Goal: Browse casually: Explore the website without a specific task or goal

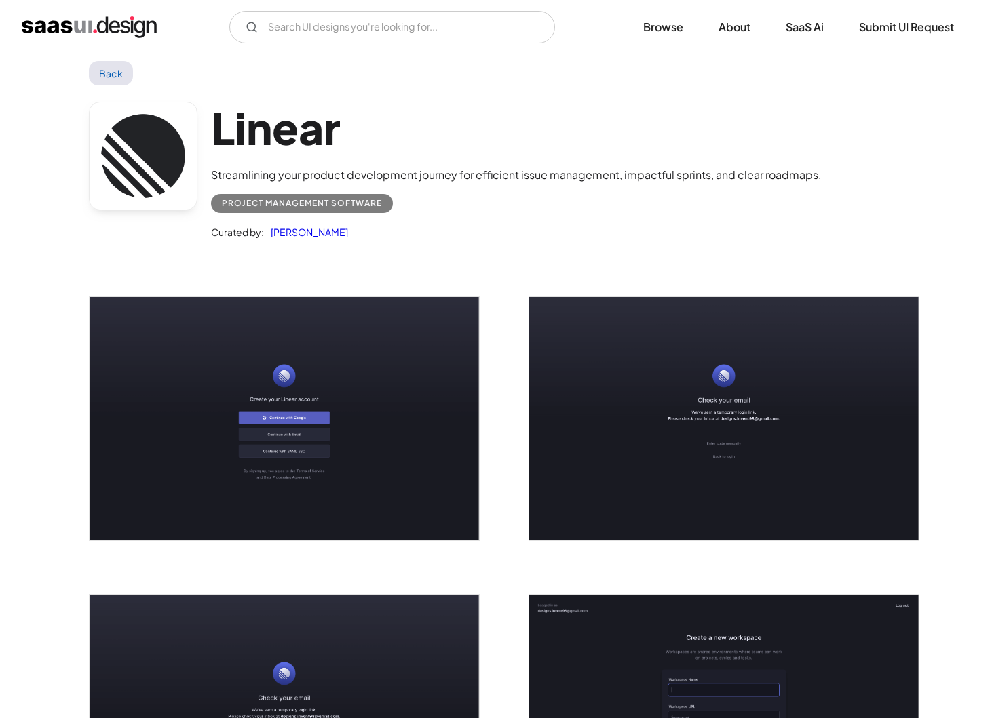
scroll to position [22, 0]
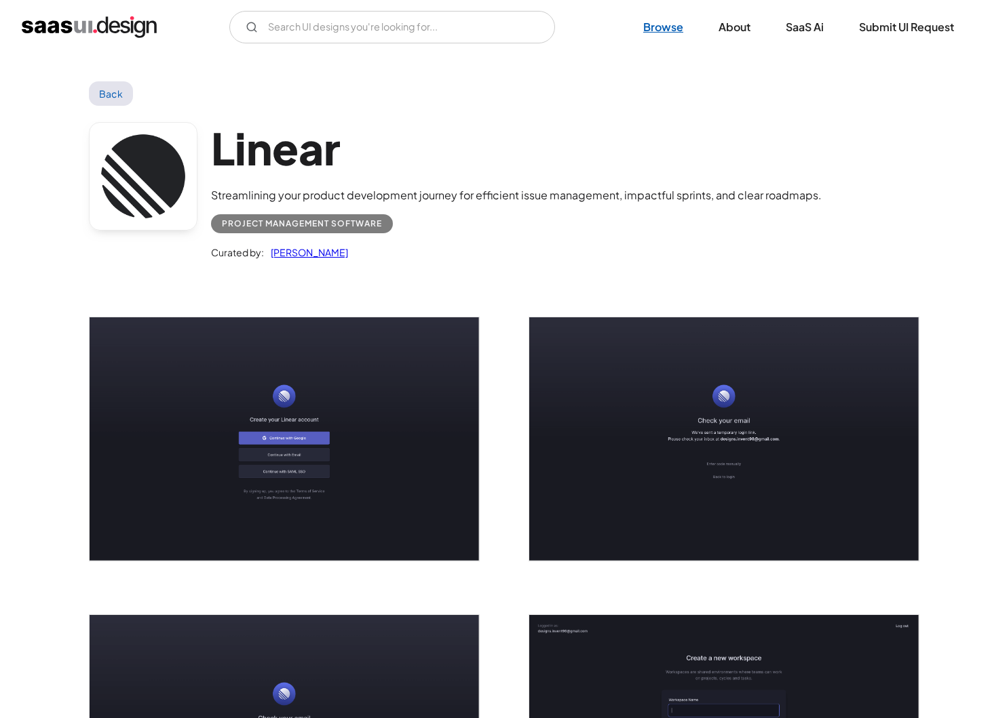
click at [668, 24] on link "Browse" at bounding box center [663, 27] width 73 height 30
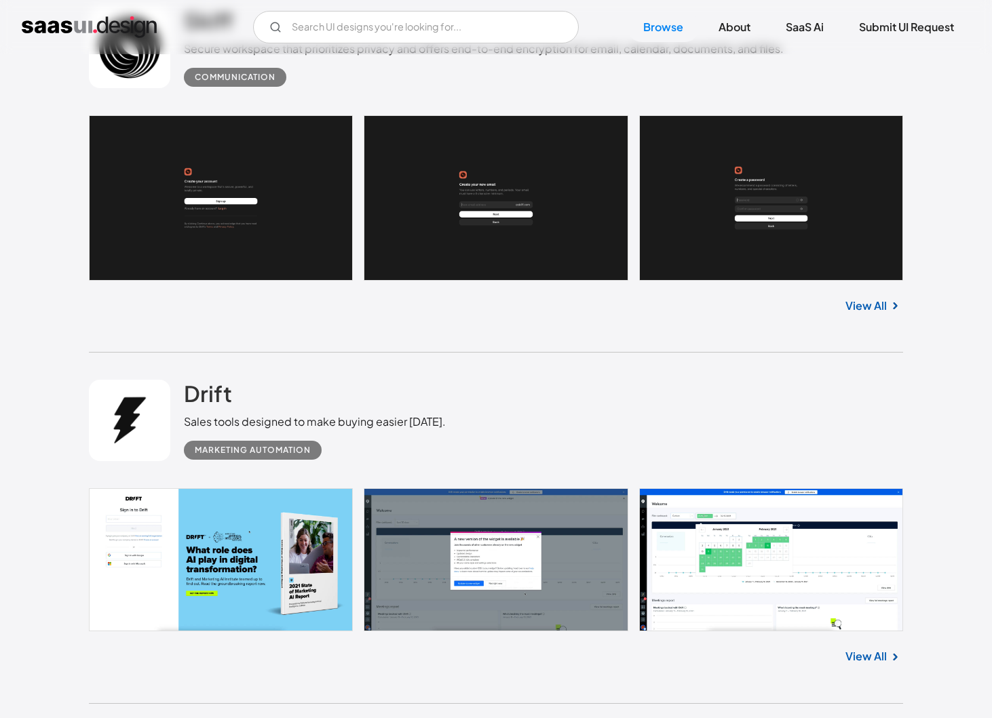
scroll to position [1292, 0]
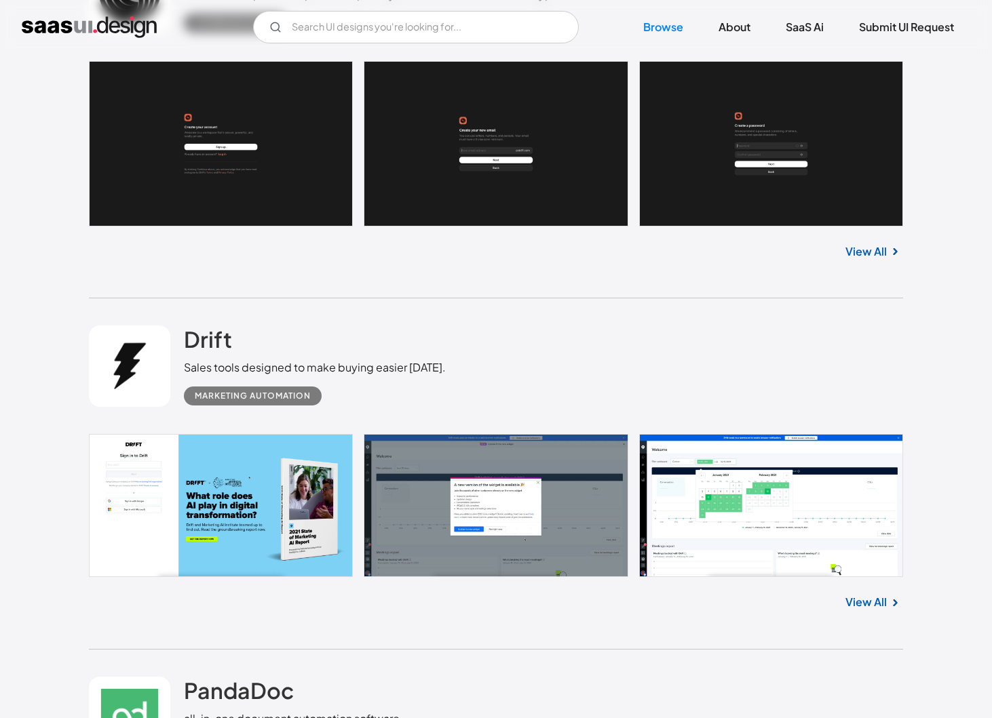
click at [863, 252] on link "View All" at bounding box center [865, 251] width 41 height 16
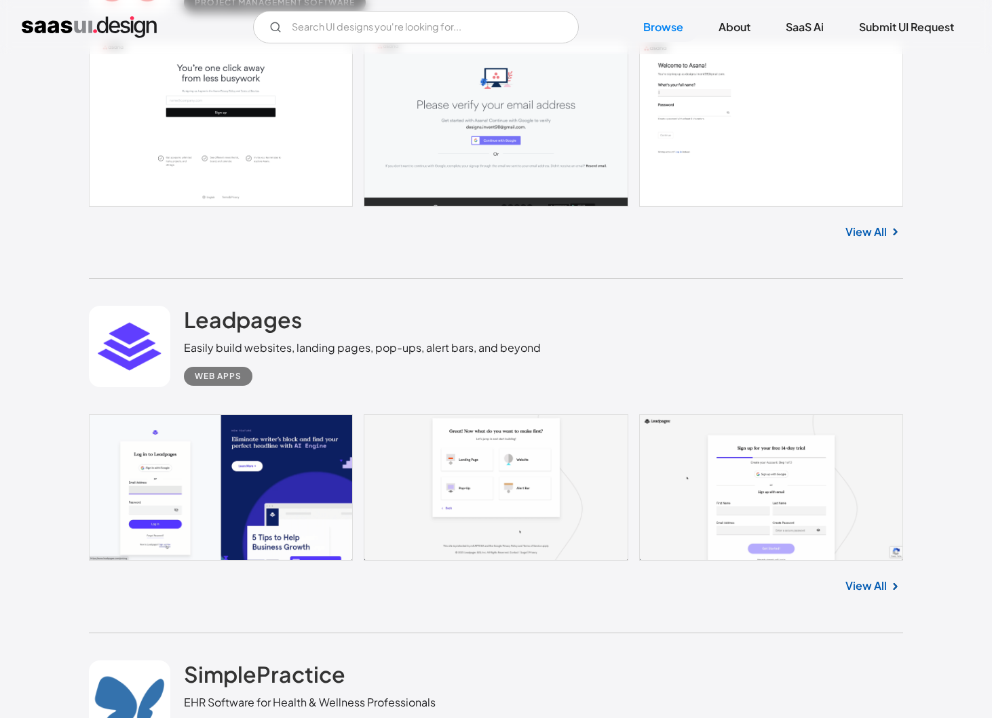
scroll to position [5965, 0]
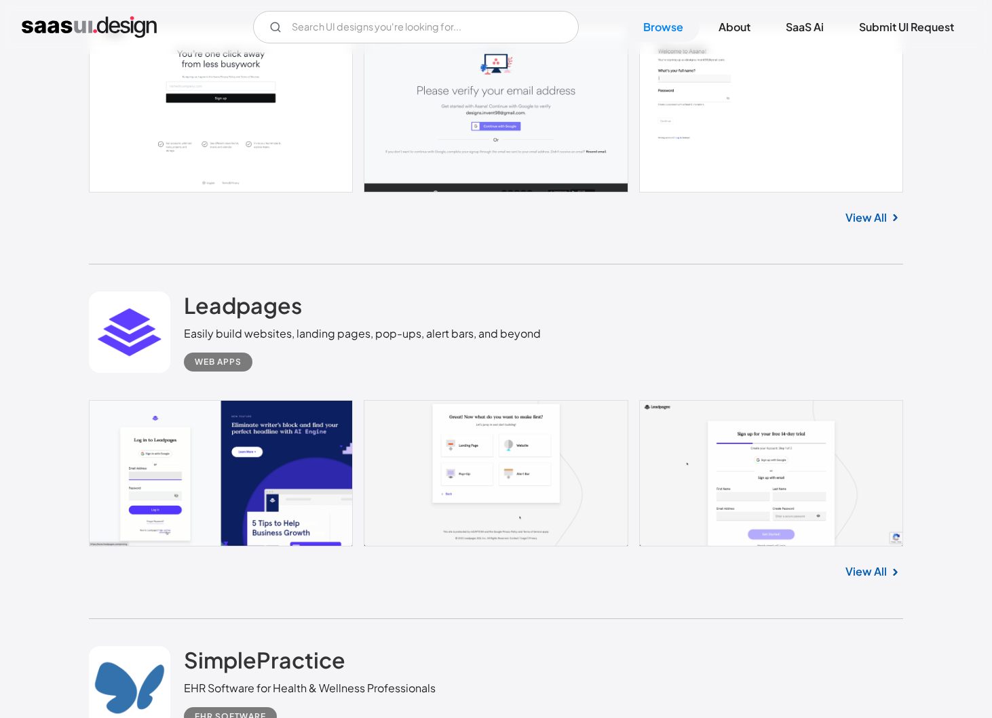
click at [849, 224] on link "View All" at bounding box center [865, 218] width 41 height 16
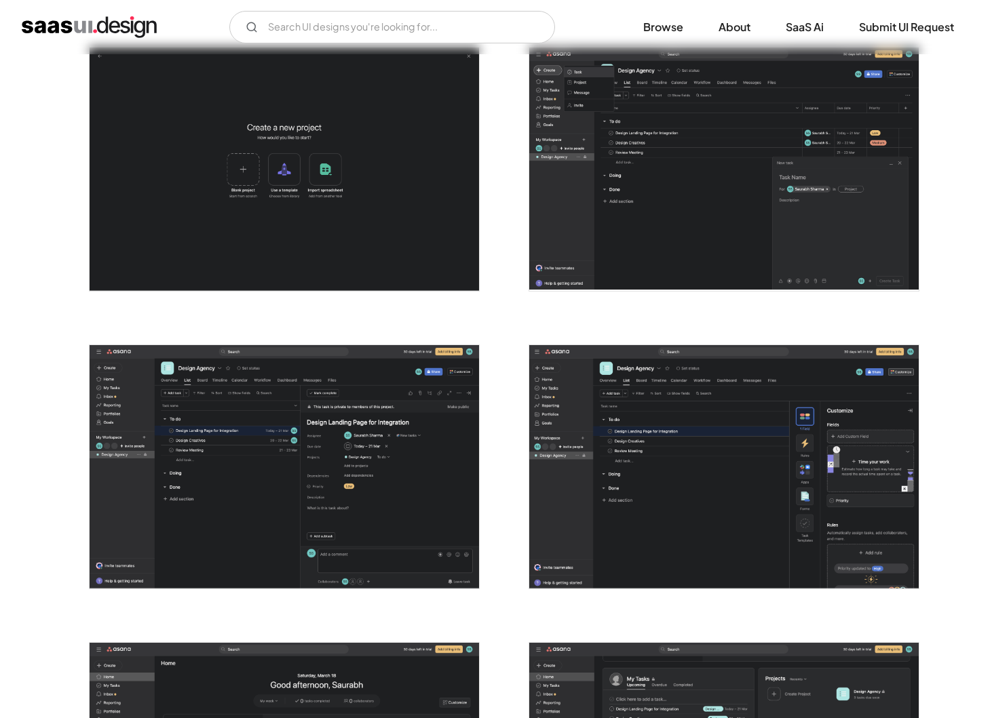
scroll to position [2359, 0]
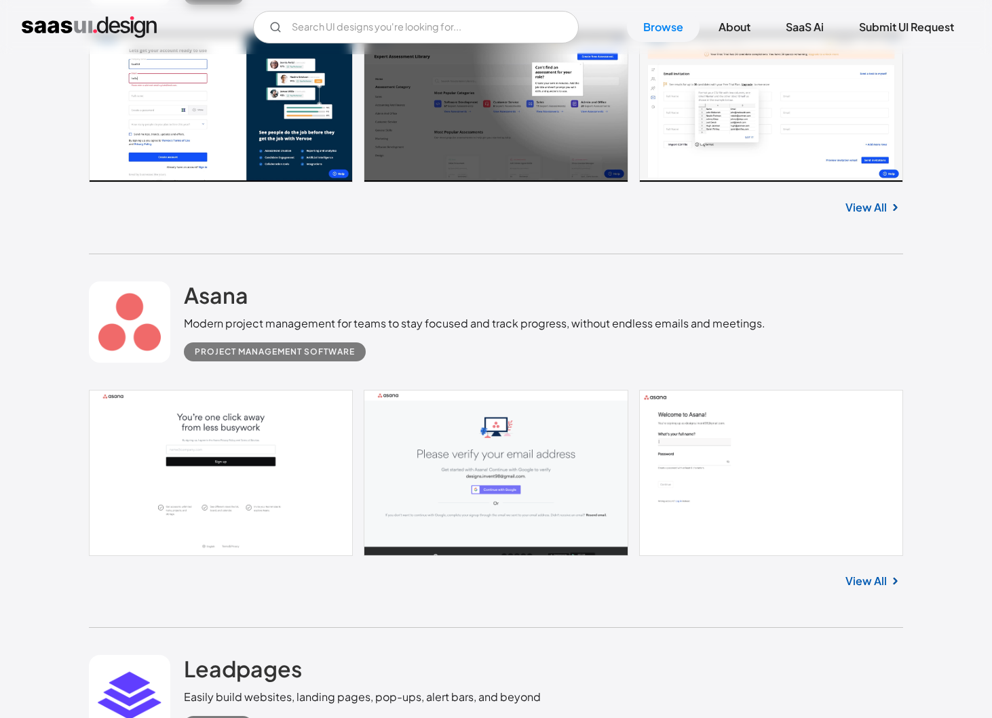
scroll to position [5641, 0]
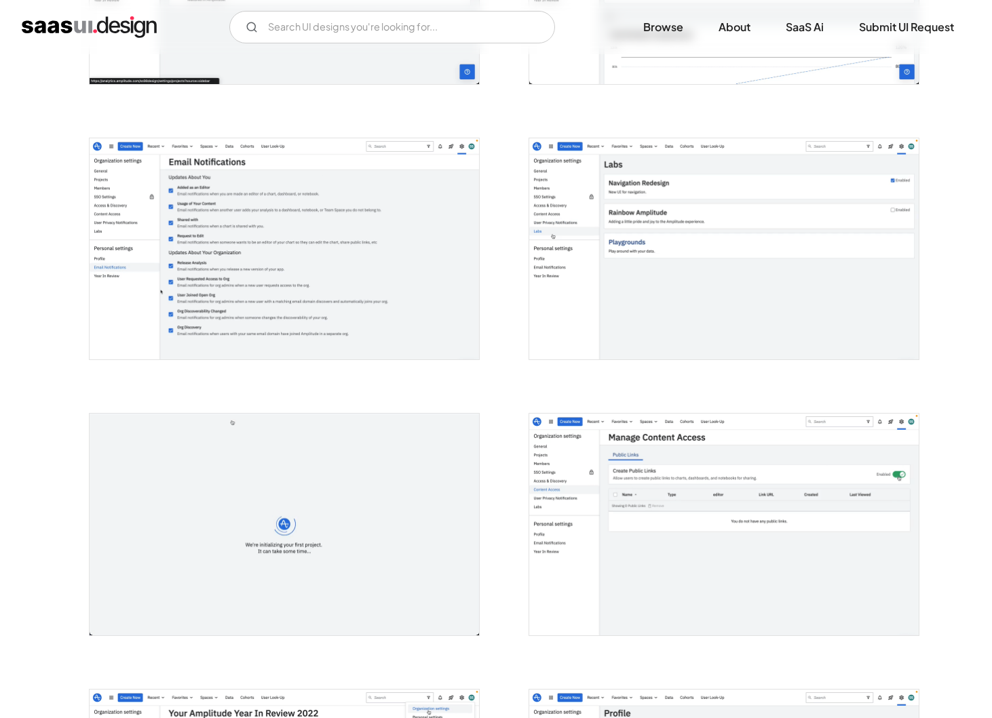
scroll to position [1870, 0]
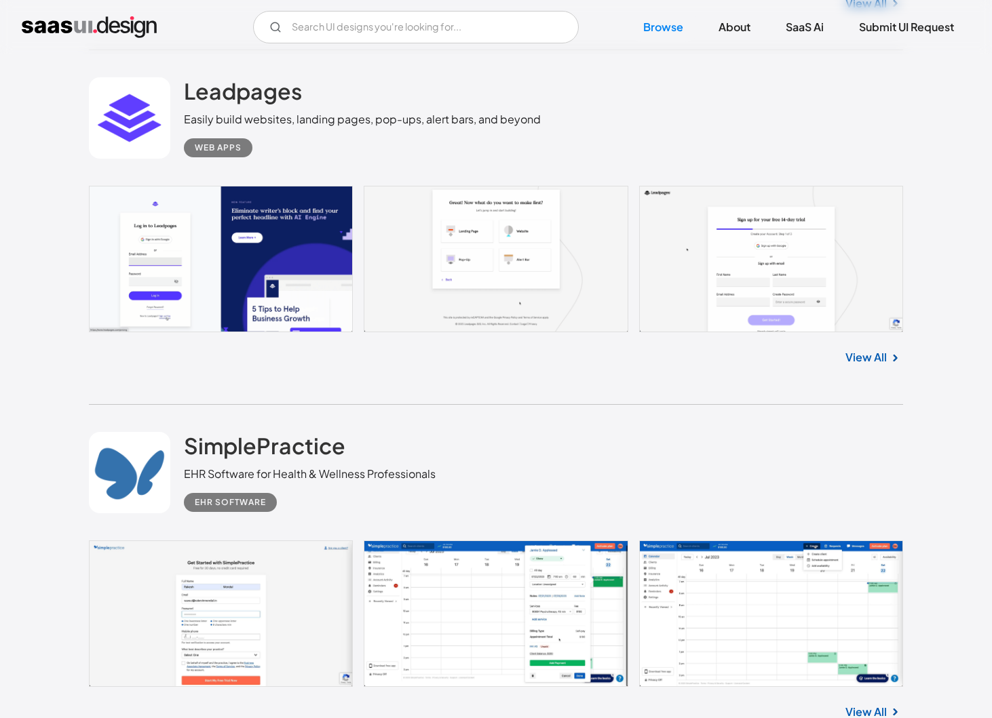
scroll to position [5942, 0]
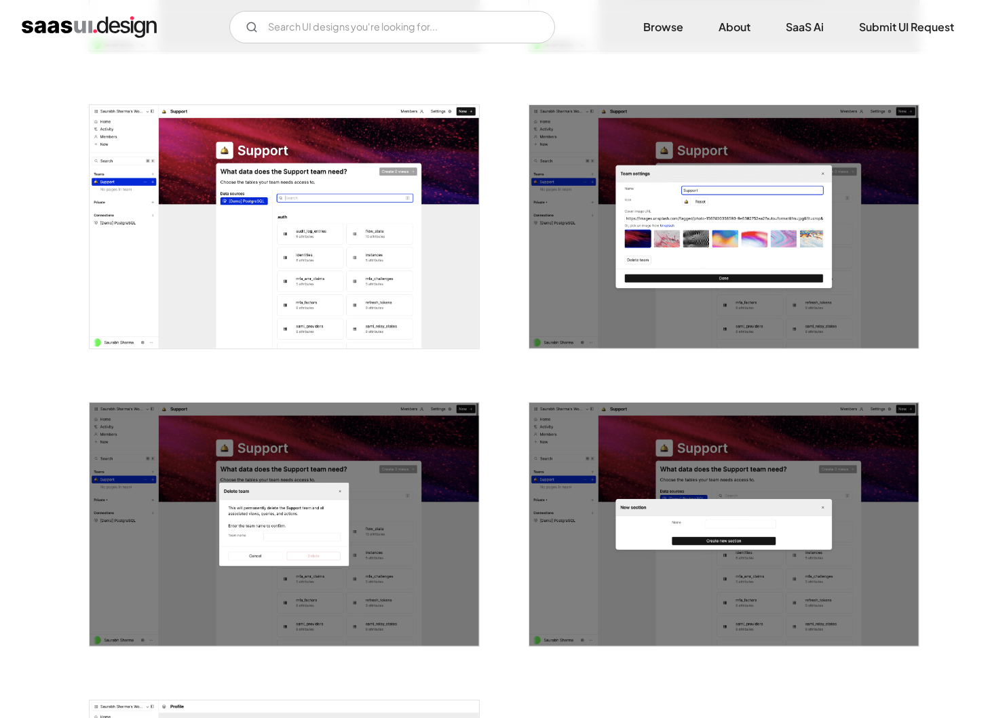
scroll to position [2300, 0]
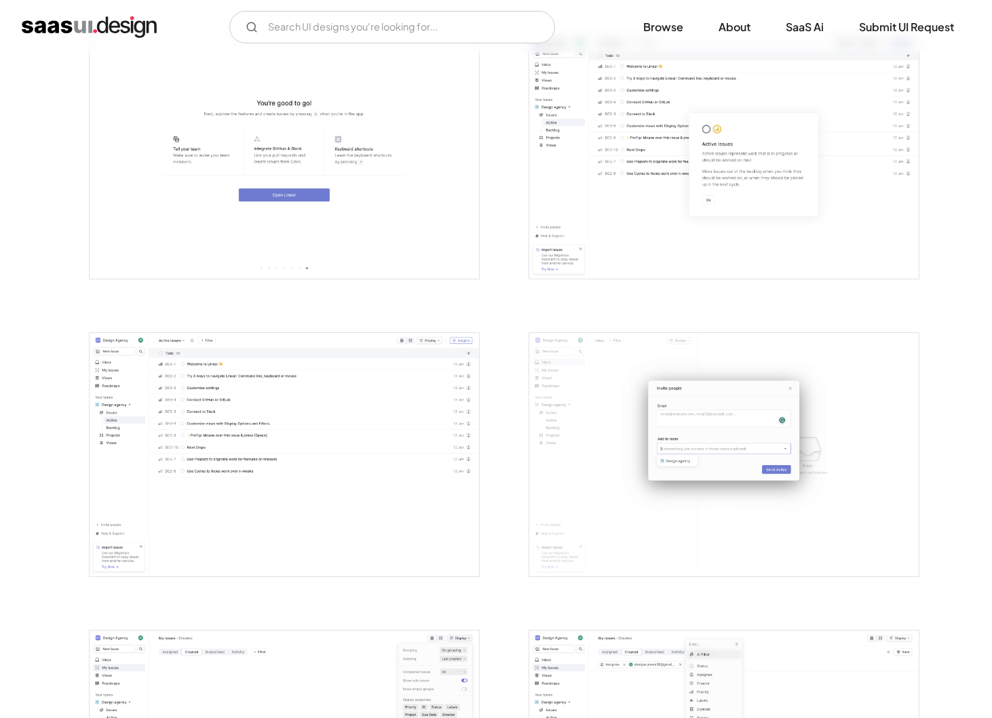
scroll to position [1476, 0]
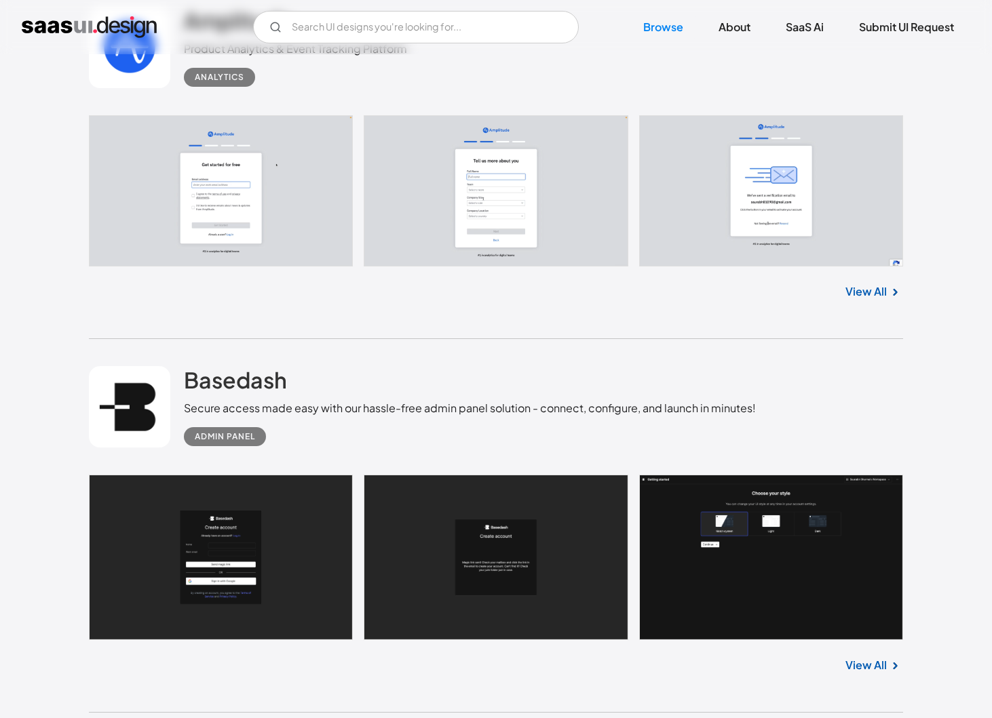
scroll to position [6959, 0]
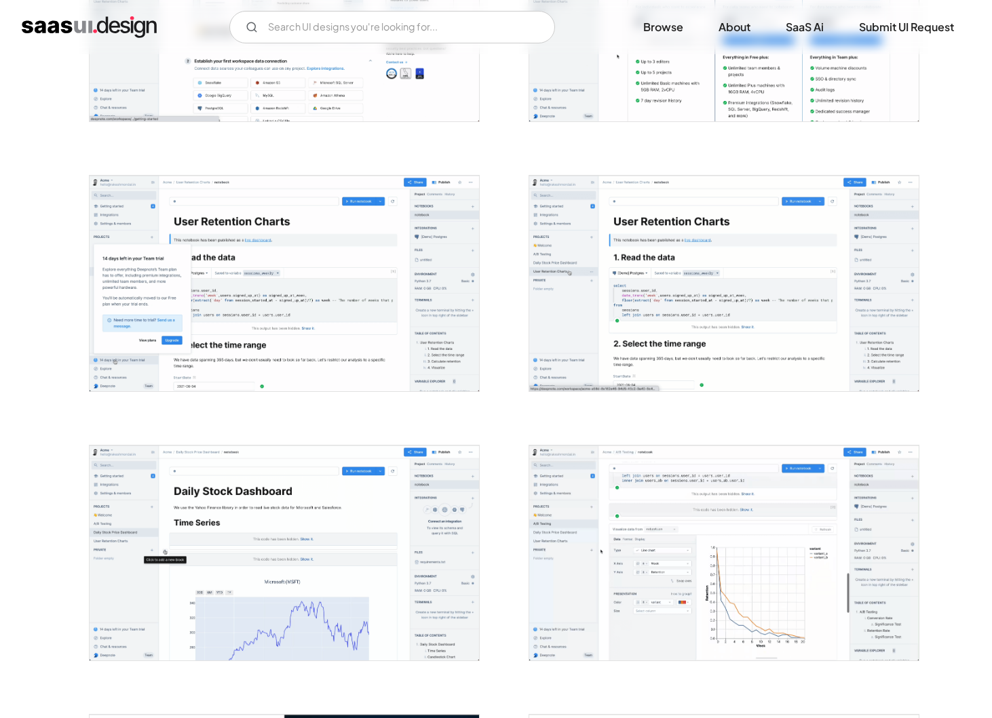
scroll to position [1223, 0]
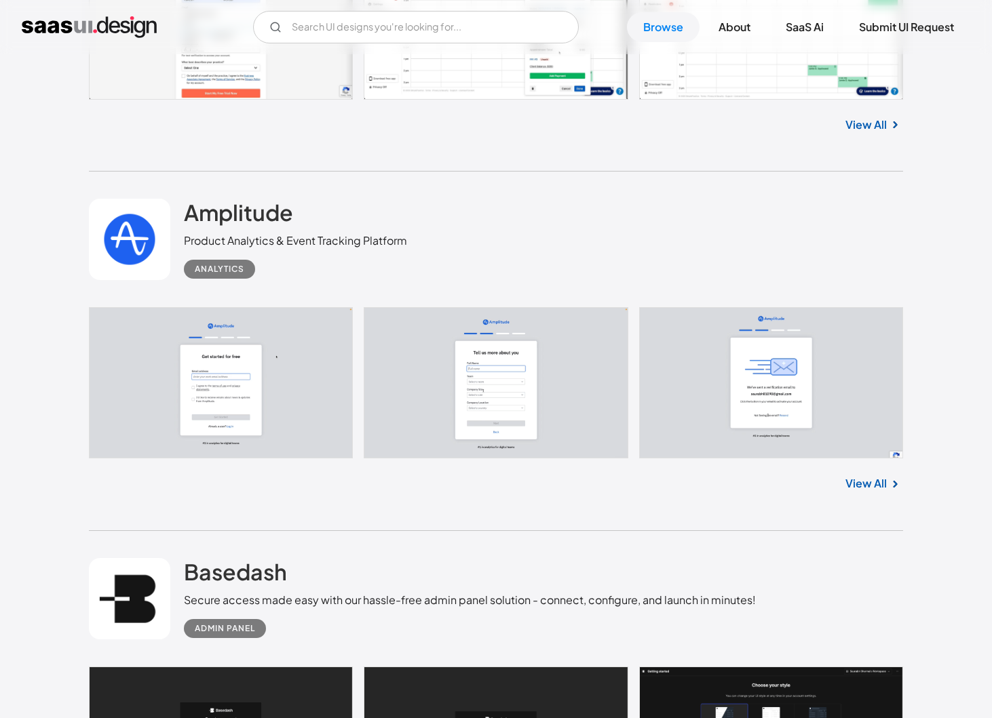
scroll to position [6768, 0]
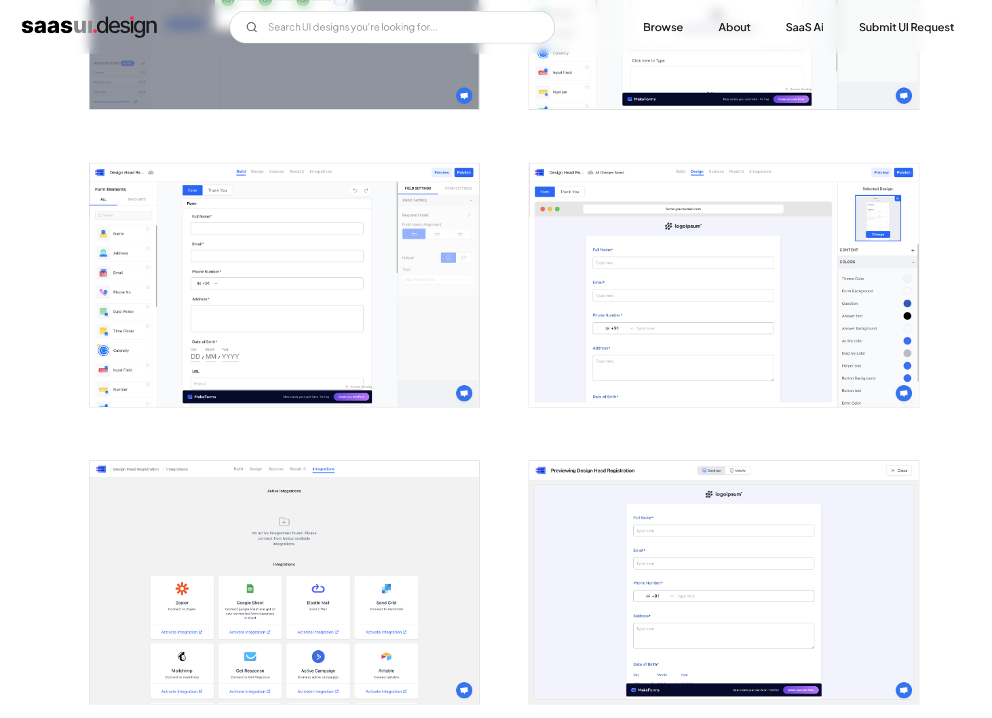
scroll to position [1712, 0]
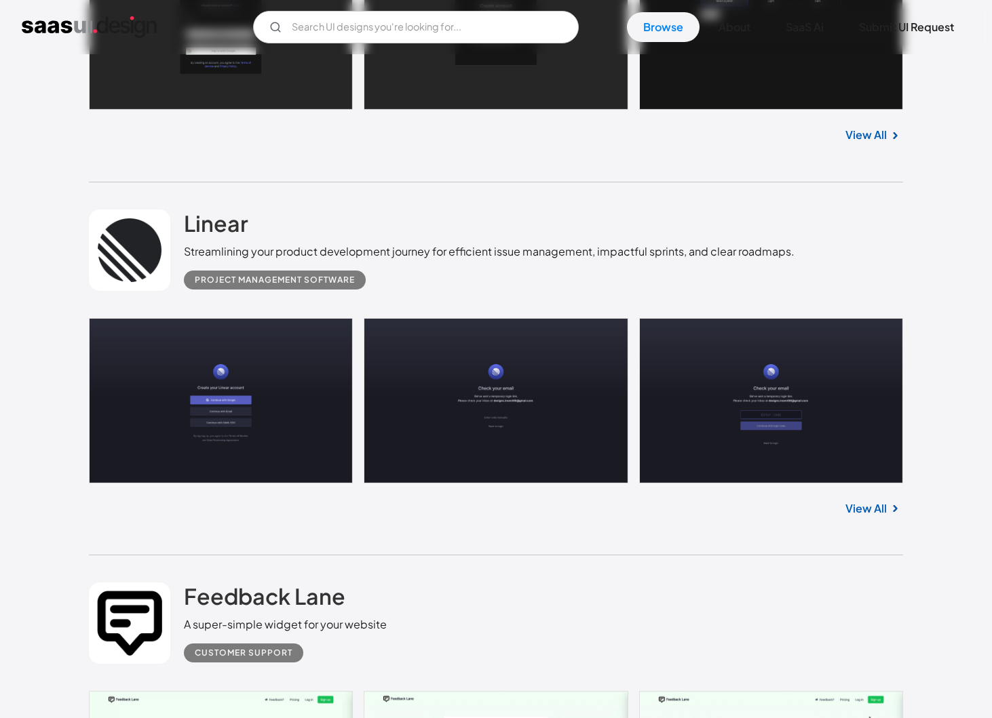
scroll to position [7499, 0]
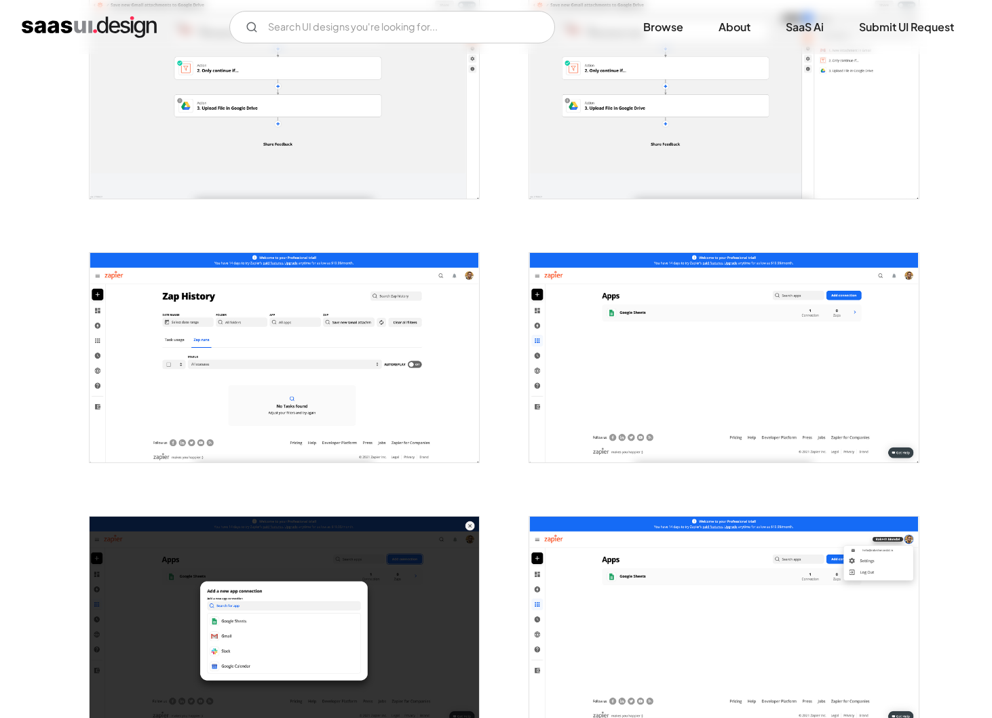
scroll to position [882, 0]
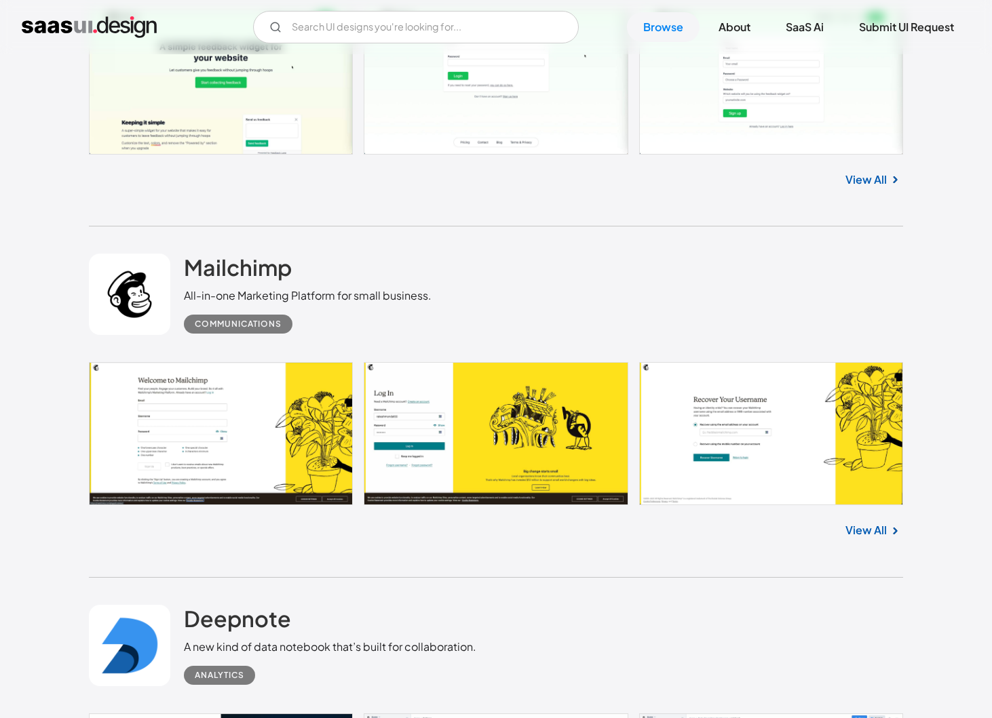
scroll to position [8174, 0]
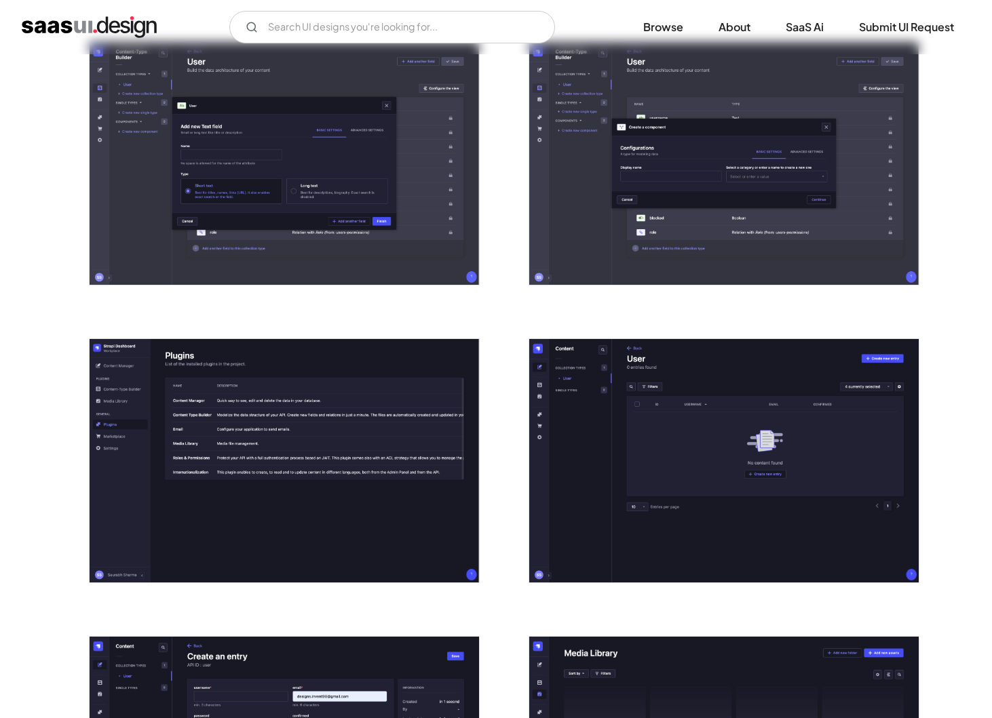
scroll to position [1466, 0]
